Goal: Find specific page/section: Find specific page/section

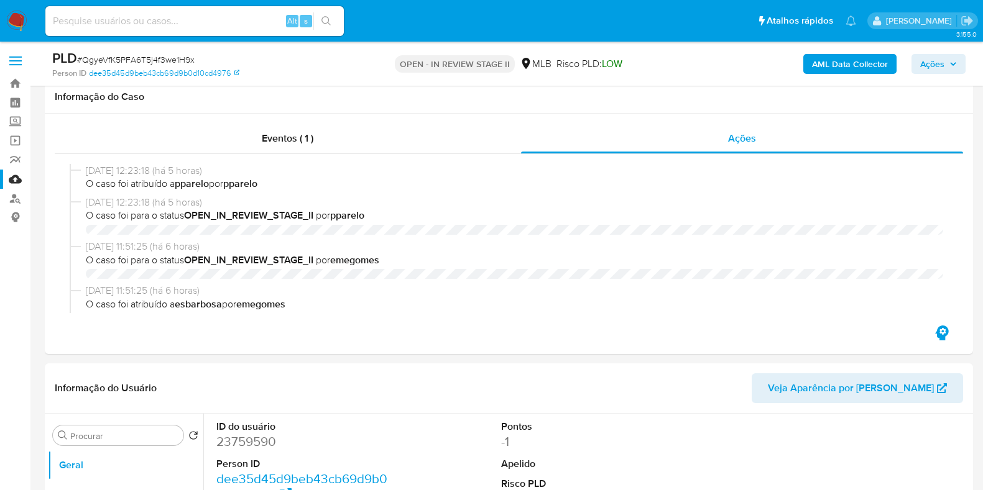
select select "10"
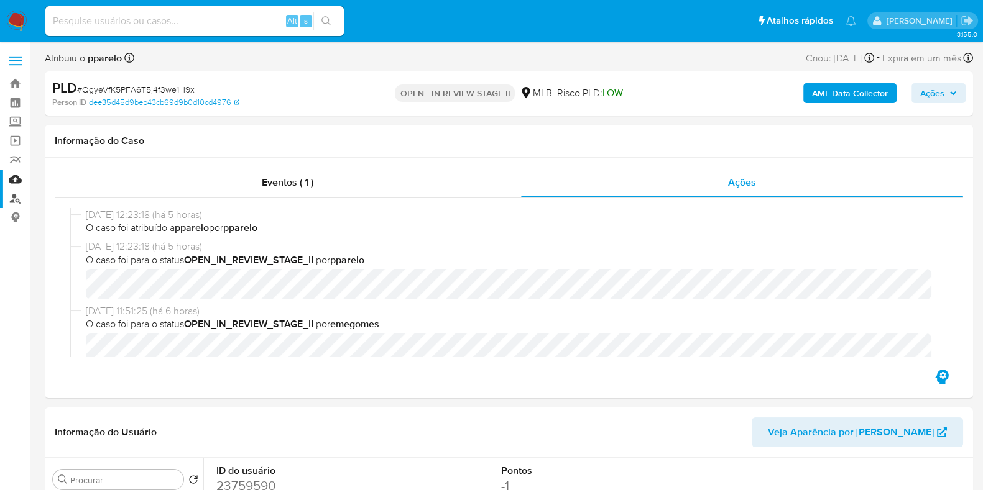
click at [11, 198] on link "Localizador de pessoas" at bounding box center [74, 198] width 148 height 19
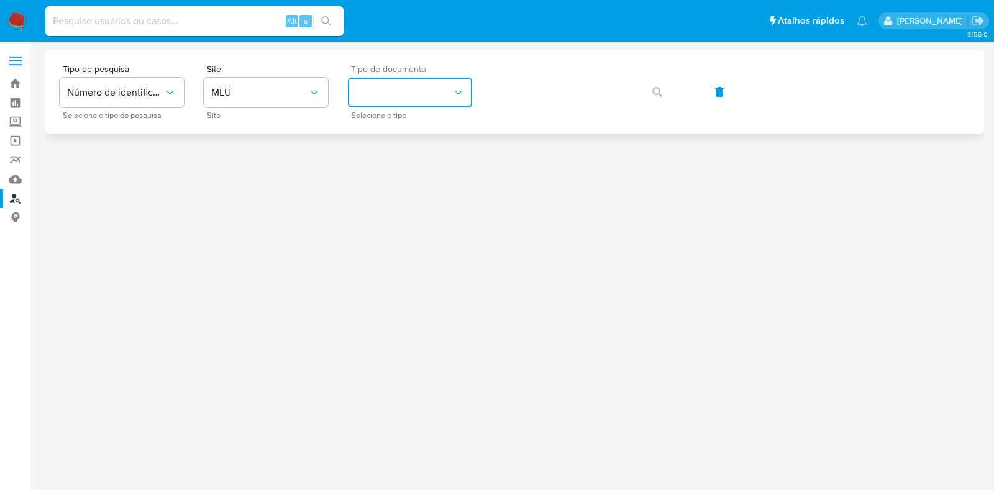
click at [439, 101] on button "identificationType" at bounding box center [410, 93] width 124 height 30
click at [258, 91] on span "MLU" at bounding box center [259, 92] width 97 height 12
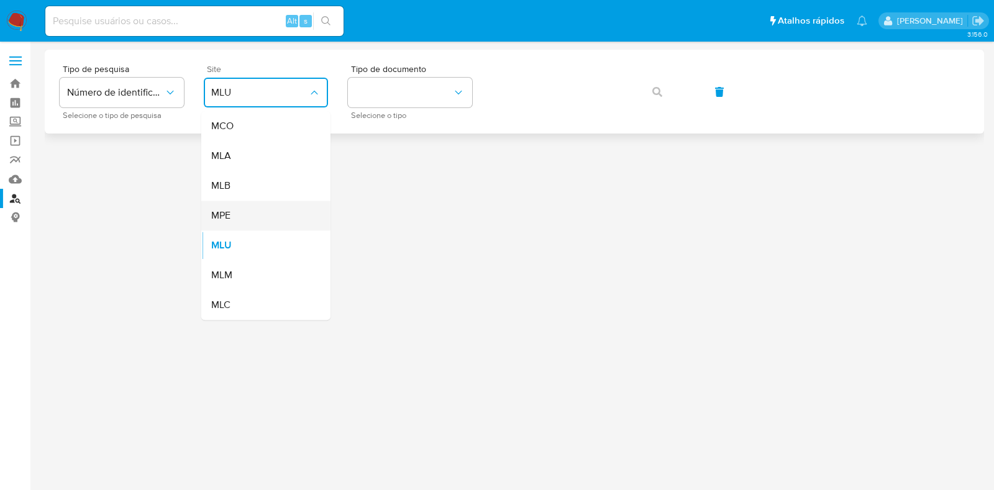
click at [227, 217] on span "MPE" at bounding box center [220, 215] width 19 height 12
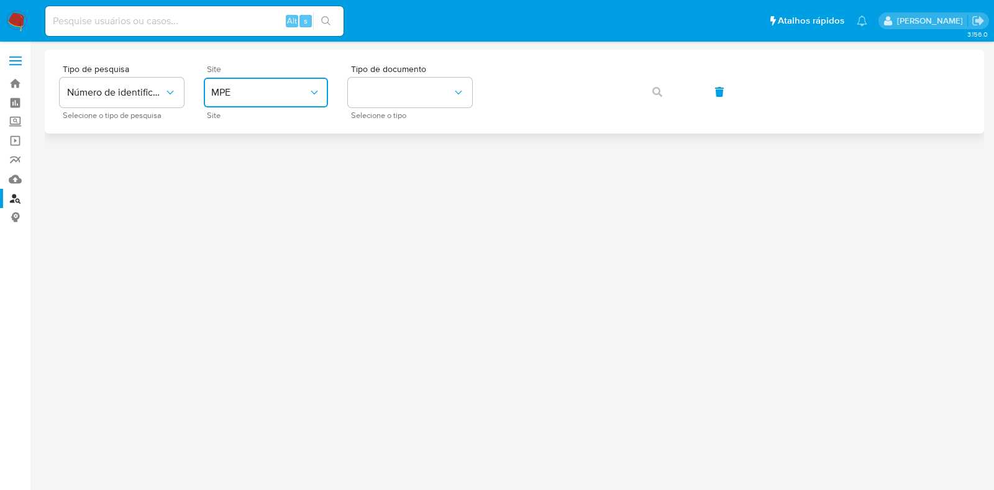
click at [255, 91] on span "MPE" at bounding box center [259, 92] width 97 height 12
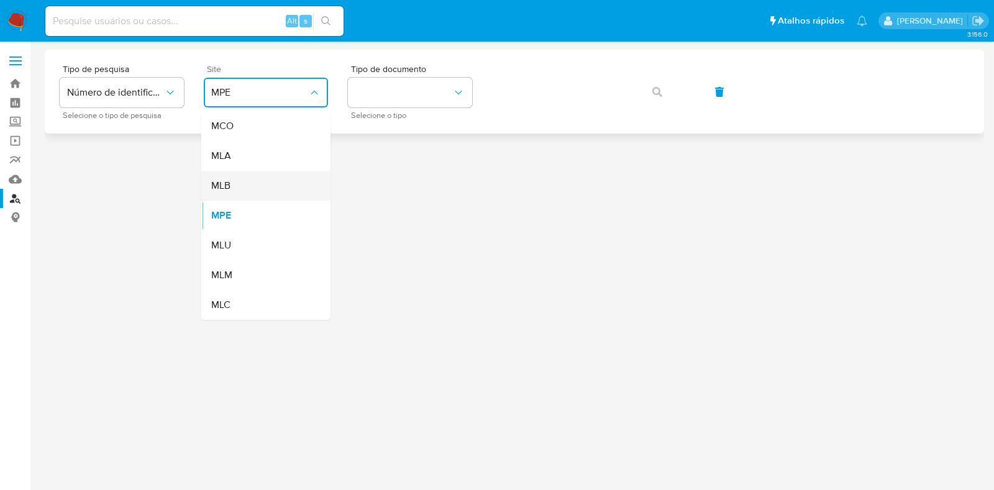
click at [231, 194] on div "MLB" at bounding box center [262, 186] width 102 height 30
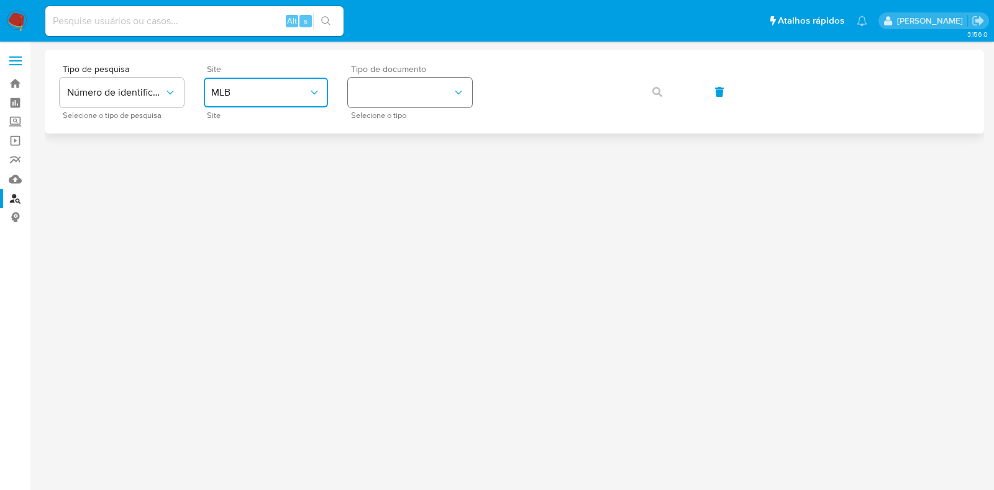
click at [418, 101] on button "identificationType" at bounding box center [410, 93] width 124 height 30
click at [405, 176] on div "CPF CPF" at bounding box center [406, 174] width 102 height 42
click at [665, 91] on button "button" at bounding box center [657, 92] width 42 height 30
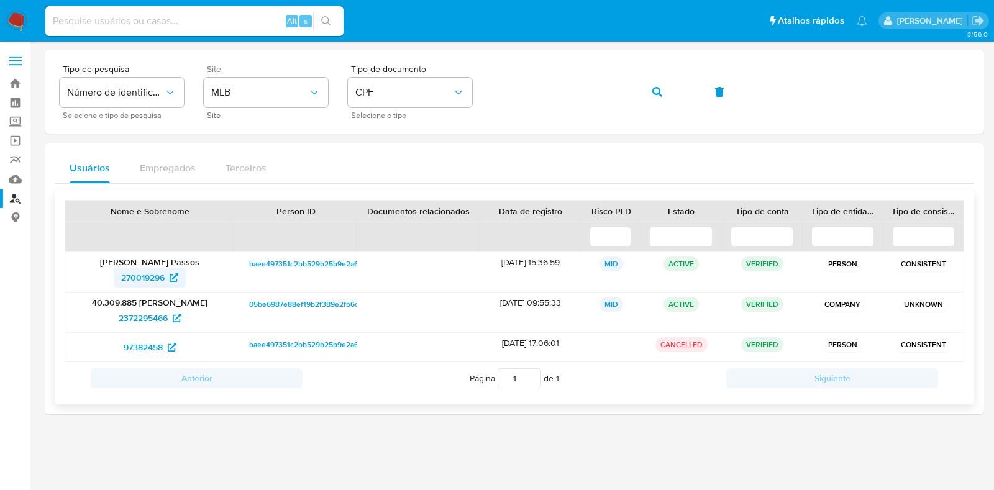
click at [139, 272] on span "270019296" at bounding box center [143, 278] width 44 height 20
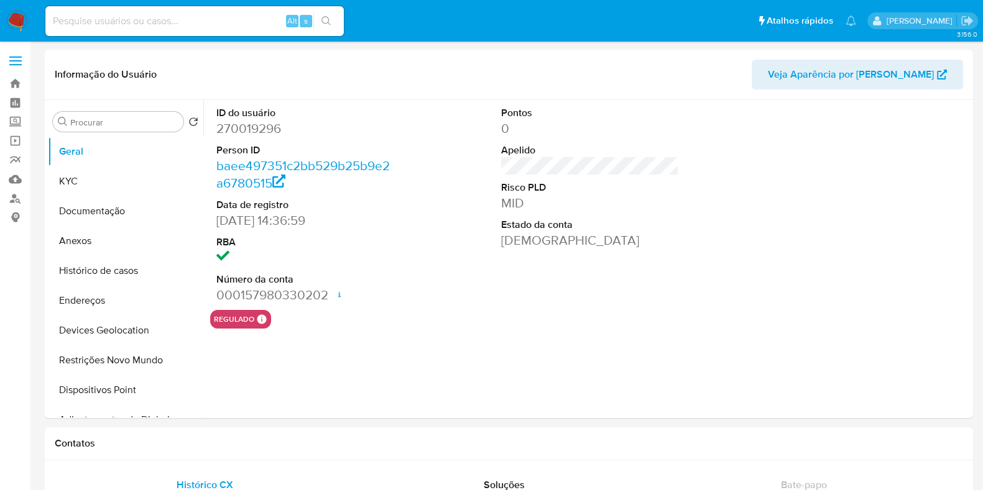
select select "10"
click at [109, 181] on button "KYC" at bounding box center [120, 182] width 145 height 30
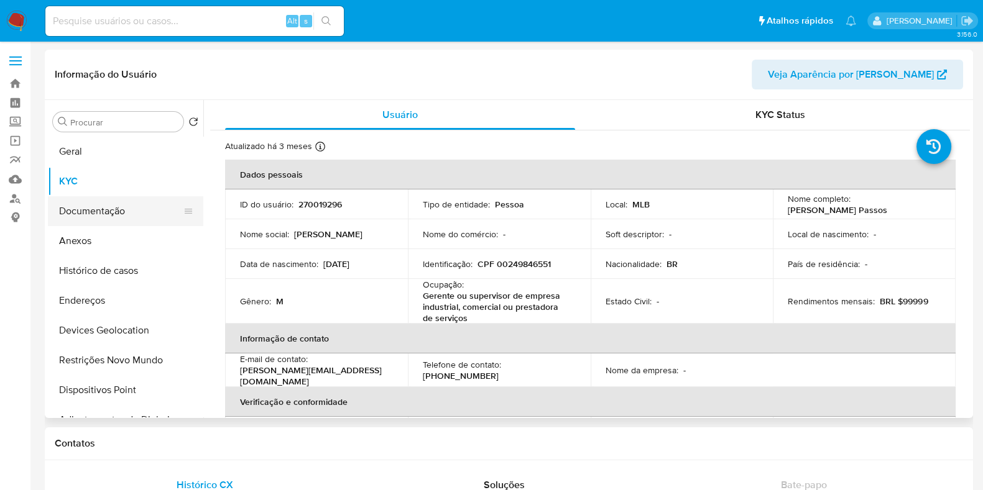
click at [119, 216] on button "Documentação" at bounding box center [120, 211] width 145 height 30
